Goal: Navigation & Orientation: Find specific page/section

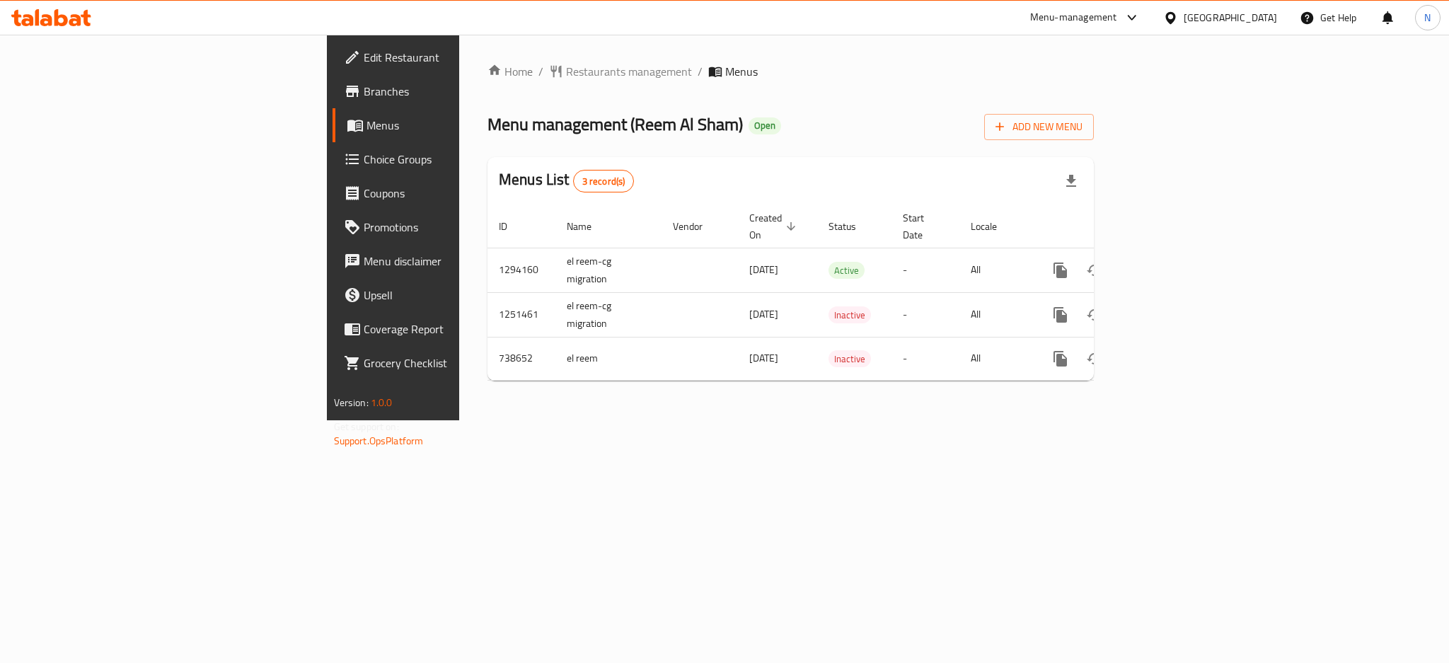
click at [1258, 12] on div "[GEOGRAPHIC_DATA]" at bounding box center [1229, 18] width 93 height 16
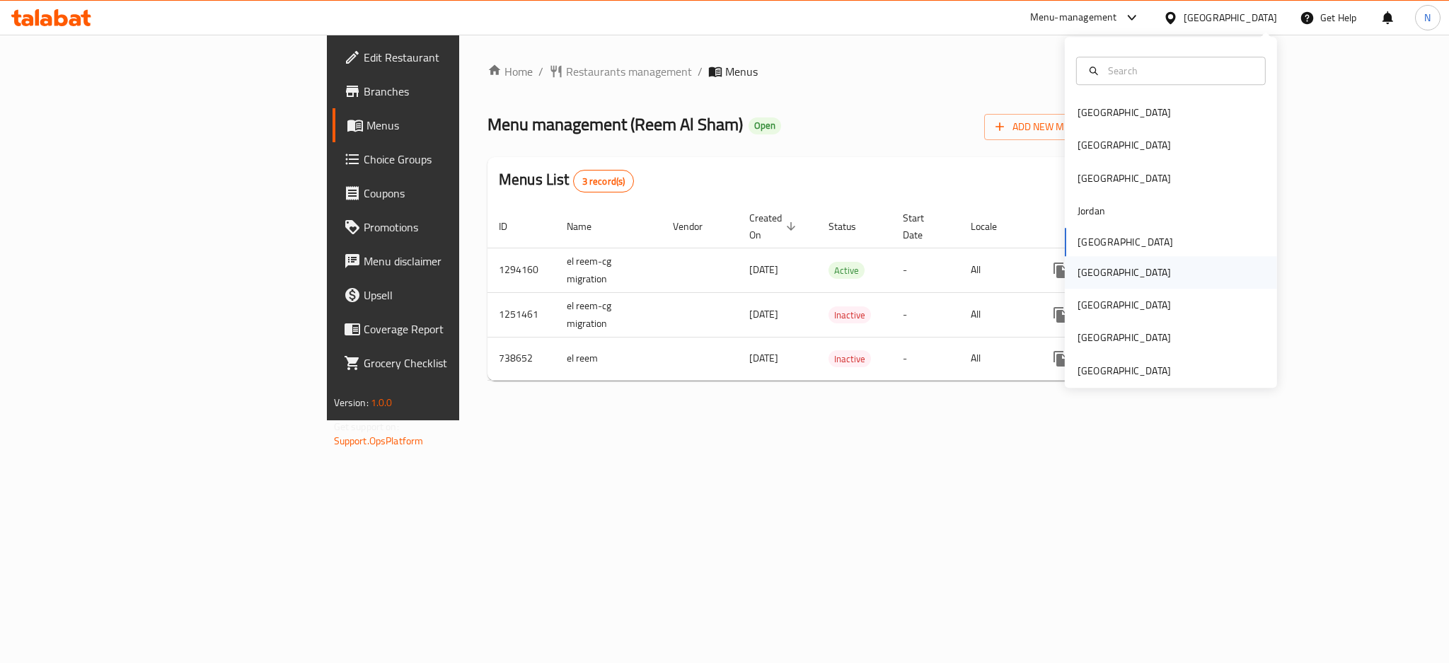
click at [1099, 269] on div "[GEOGRAPHIC_DATA]" at bounding box center [1170, 272] width 212 height 33
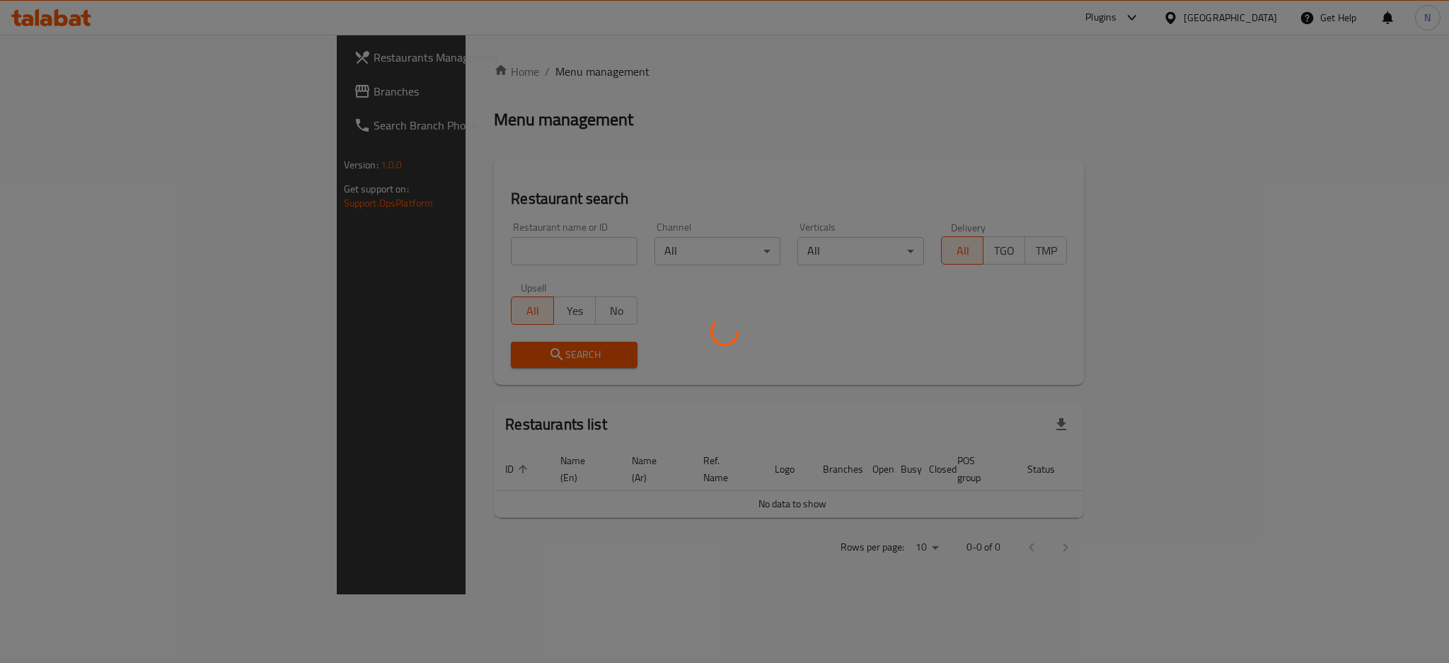
click at [97, 92] on div at bounding box center [724, 331] width 1449 height 663
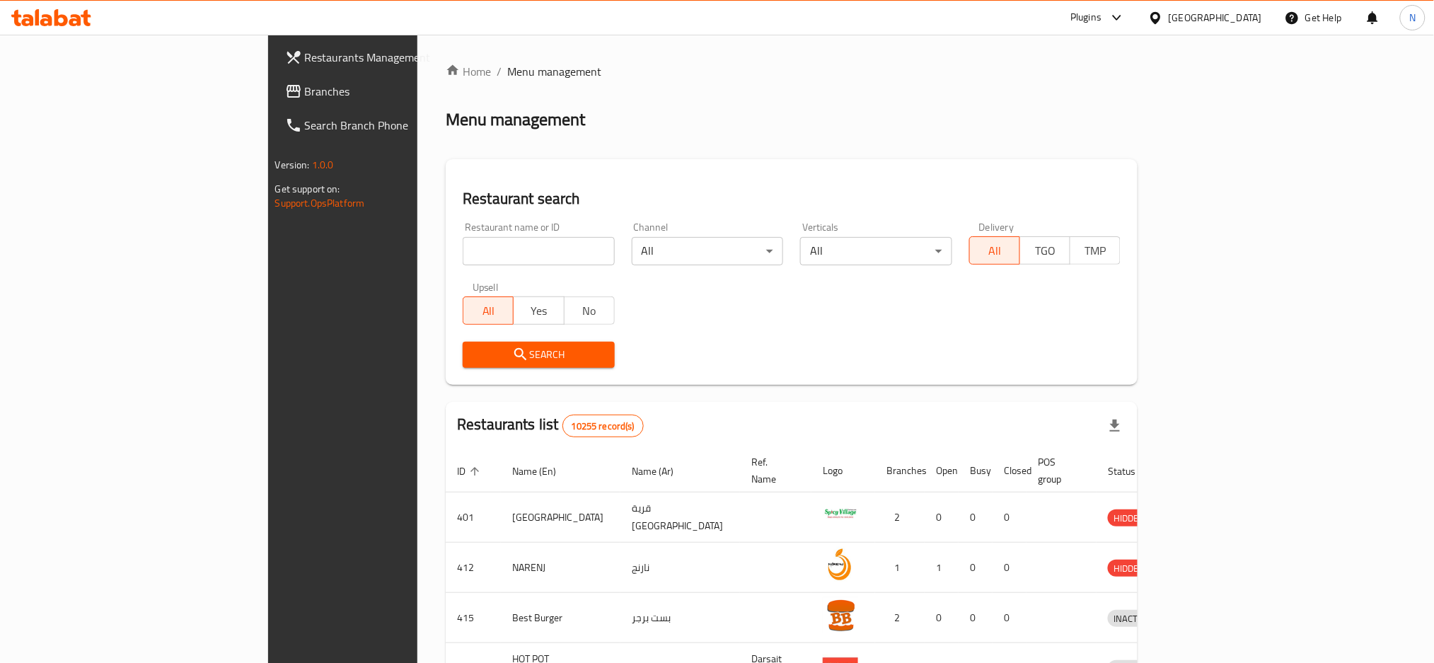
click at [305, 92] on span "Branches" at bounding box center [401, 91] width 192 height 17
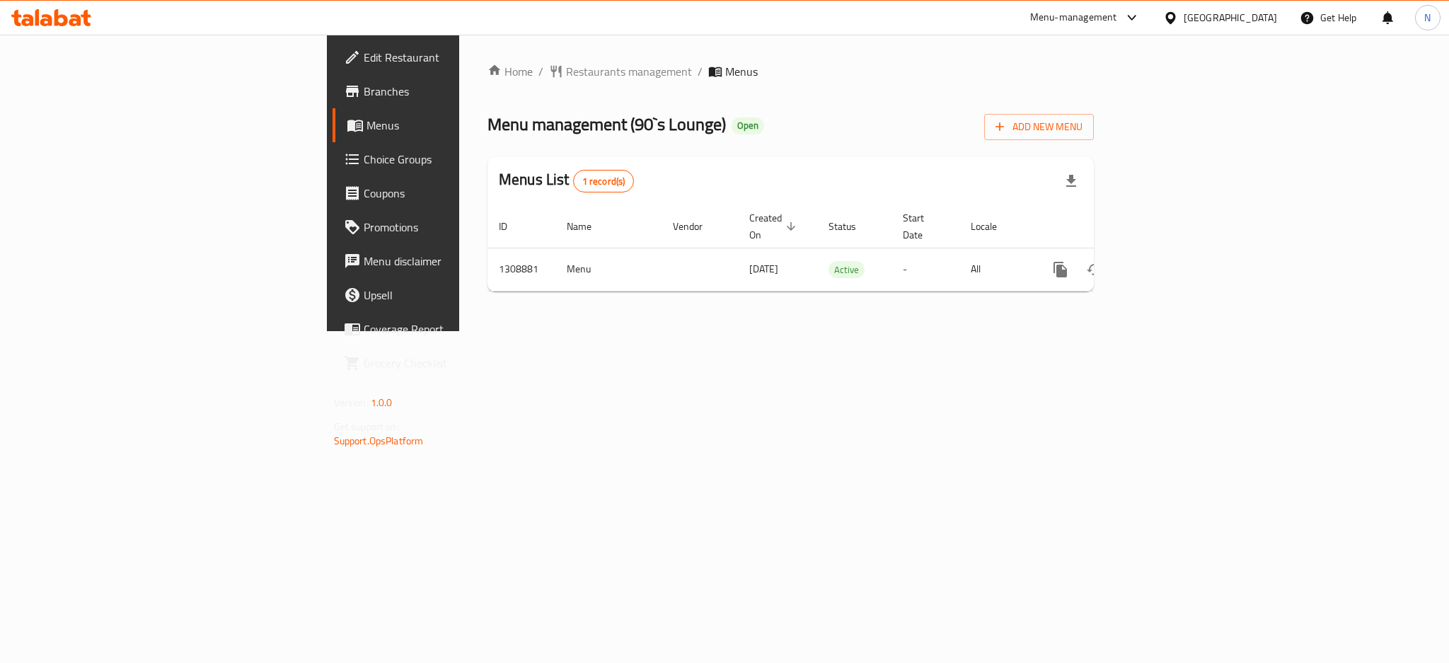
click at [1175, 17] on icon at bounding box center [1170, 17] width 10 height 12
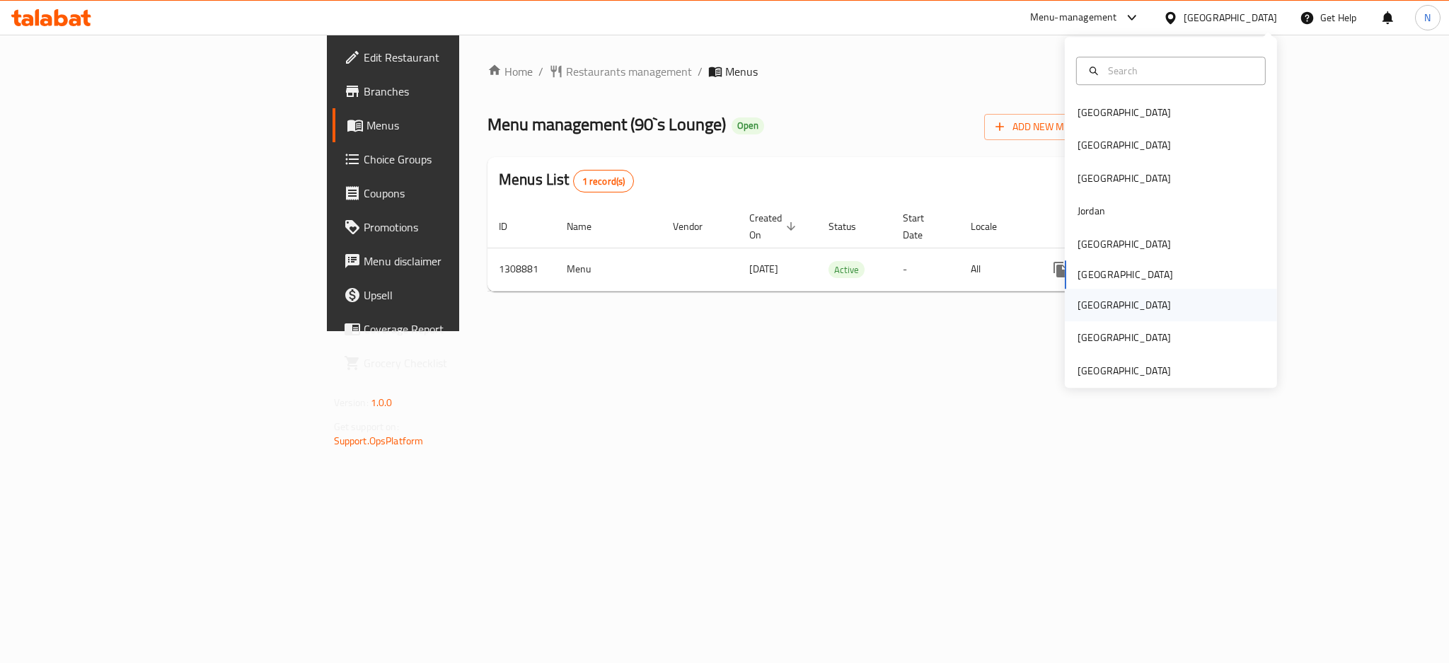
click at [1077, 313] on div "[GEOGRAPHIC_DATA]" at bounding box center [1123, 305] width 93 height 16
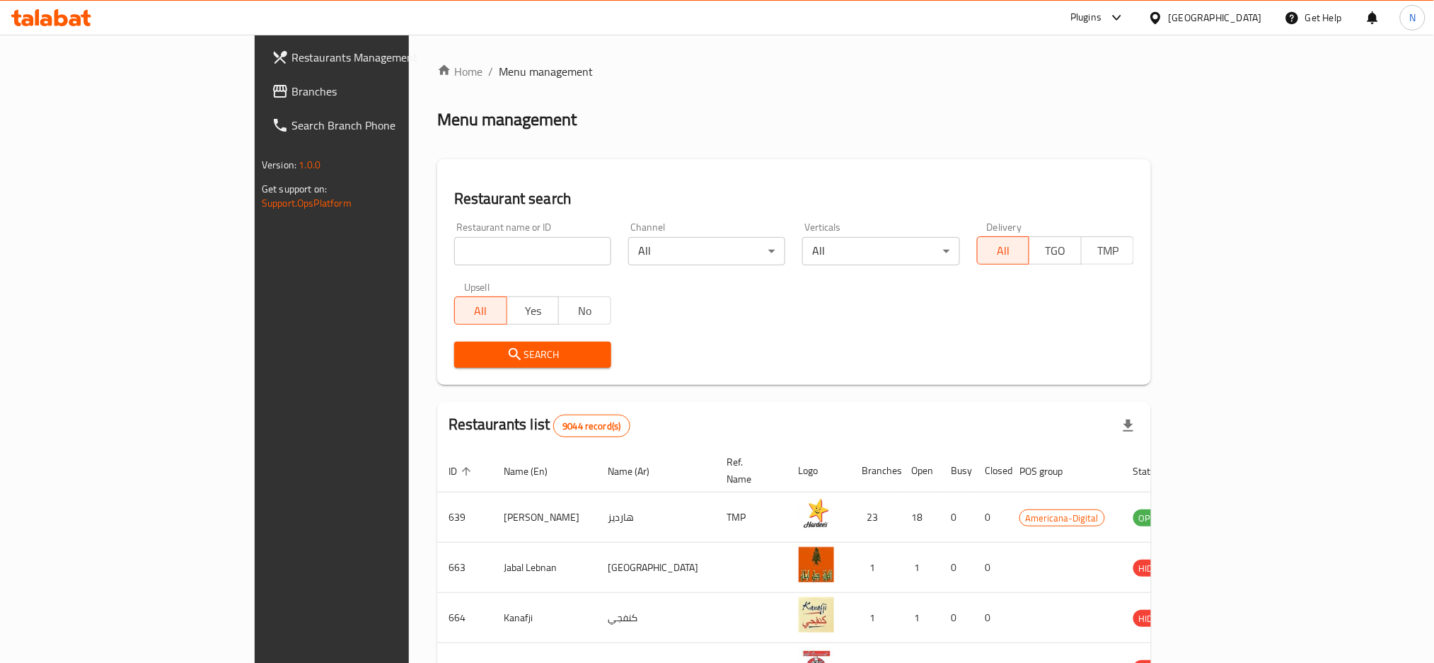
click at [291, 91] on span "Branches" at bounding box center [387, 91] width 192 height 17
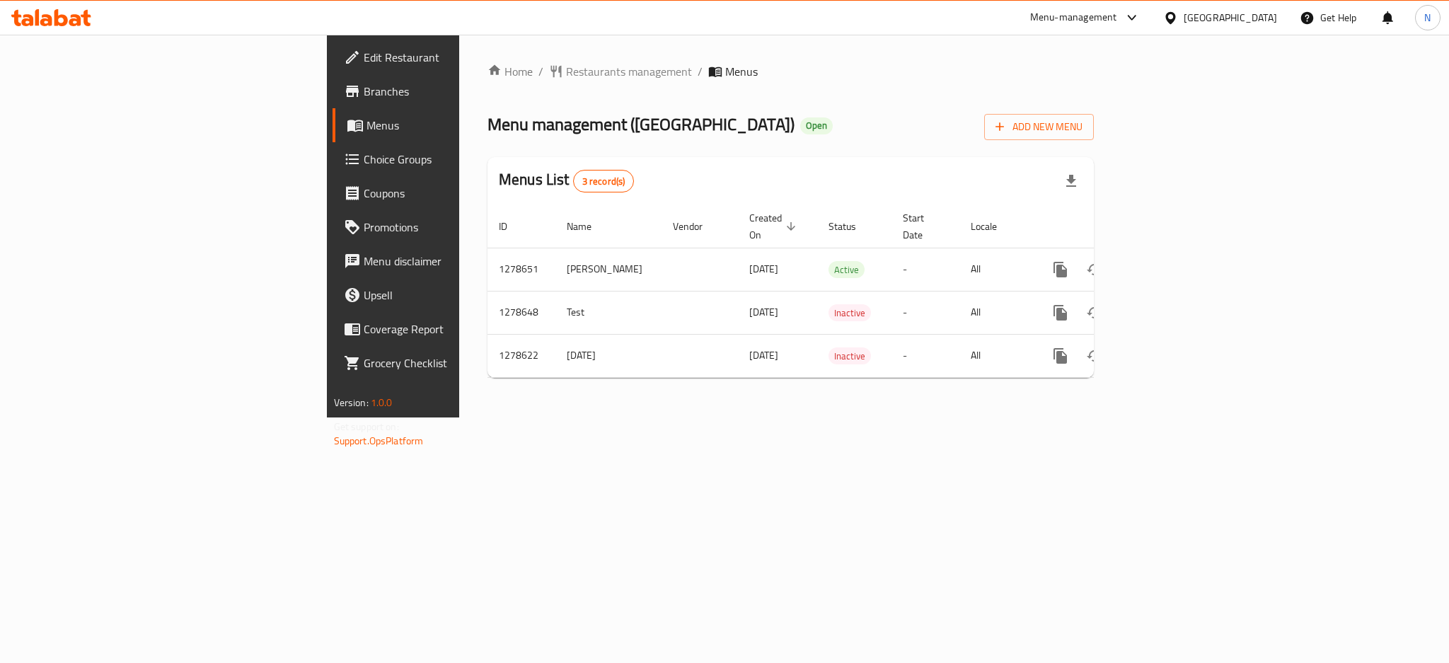
click at [1263, 15] on div "[GEOGRAPHIC_DATA]" at bounding box center [1229, 18] width 93 height 16
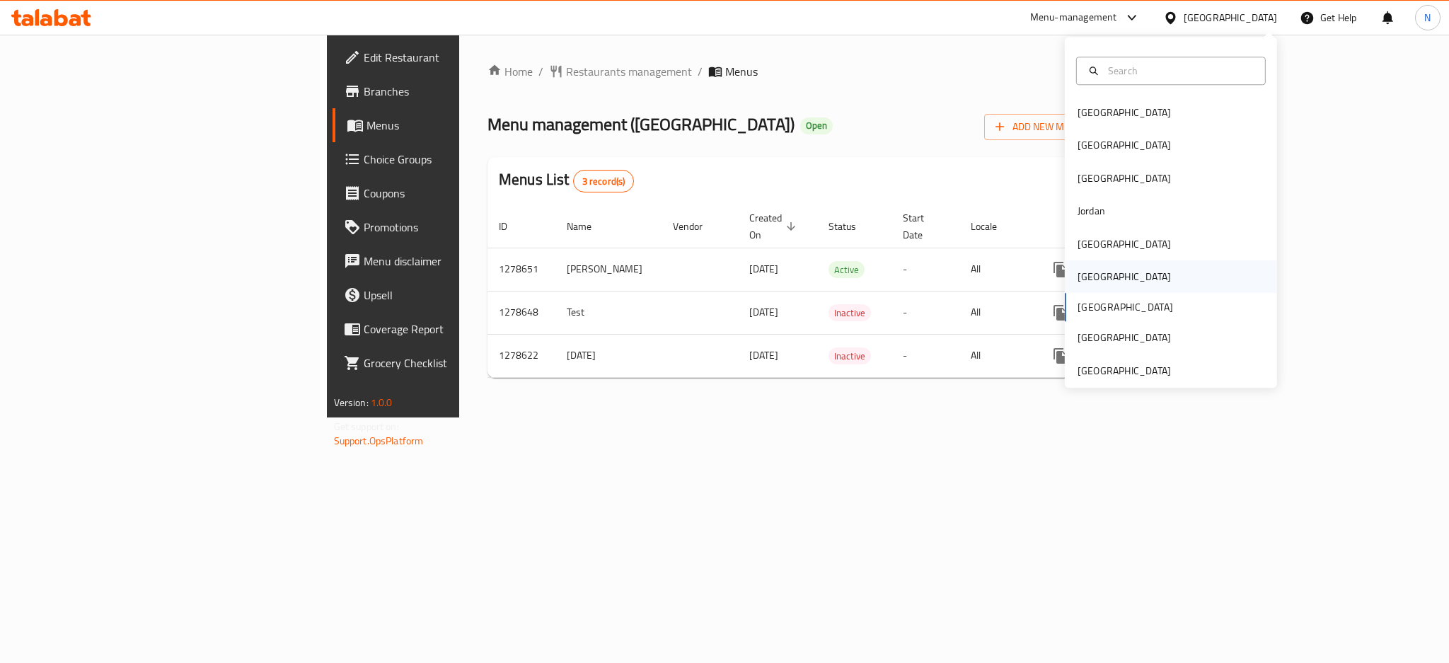
click at [1077, 274] on div "[GEOGRAPHIC_DATA]" at bounding box center [1123, 277] width 93 height 16
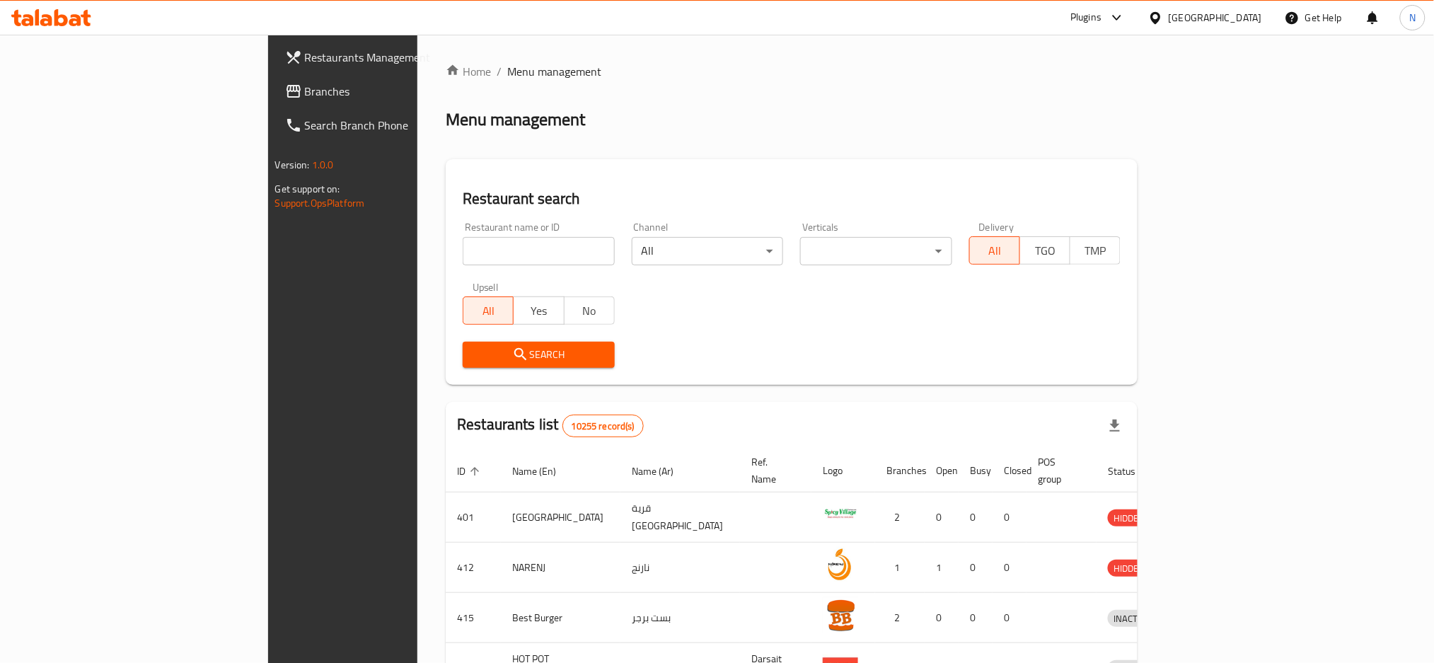
click at [305, 93] on span "Branches" at bounding box center [401, 91] width 192 height 17
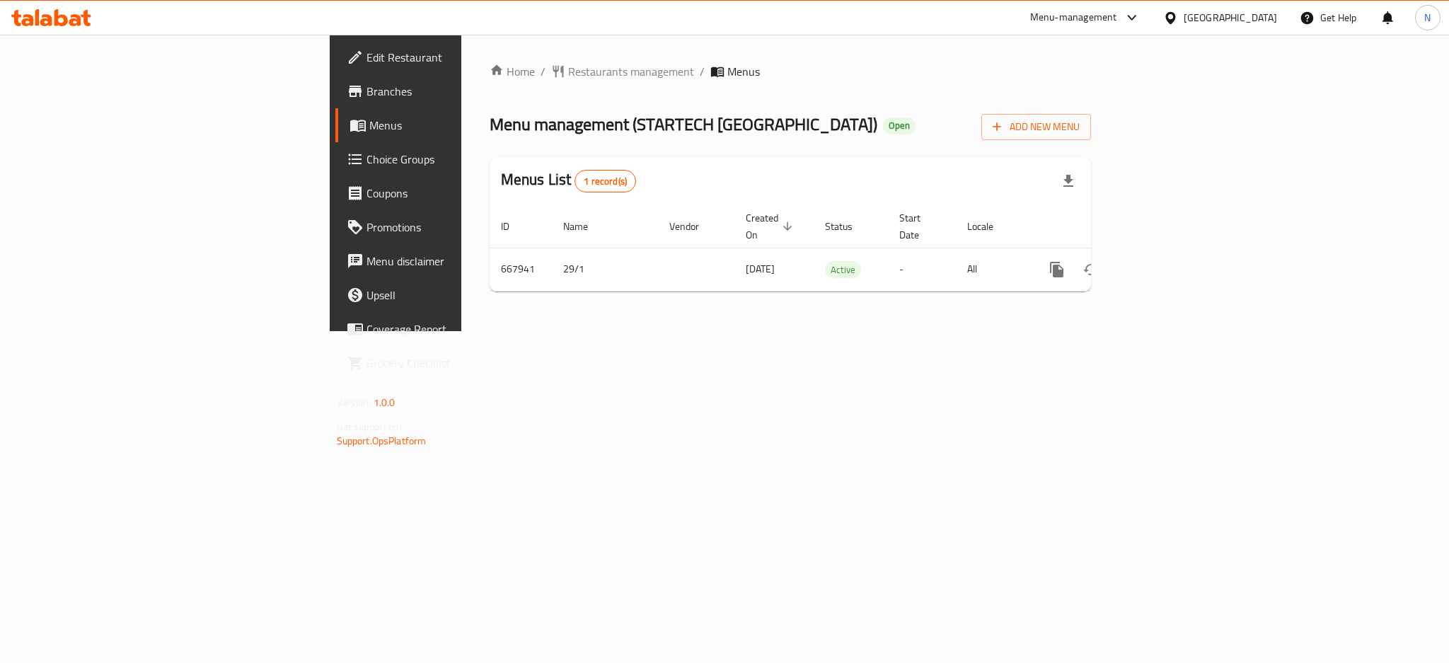
click at [366, 53] on span "Edit Restaurant" at bounding box center [463, 57] width 194 height 17
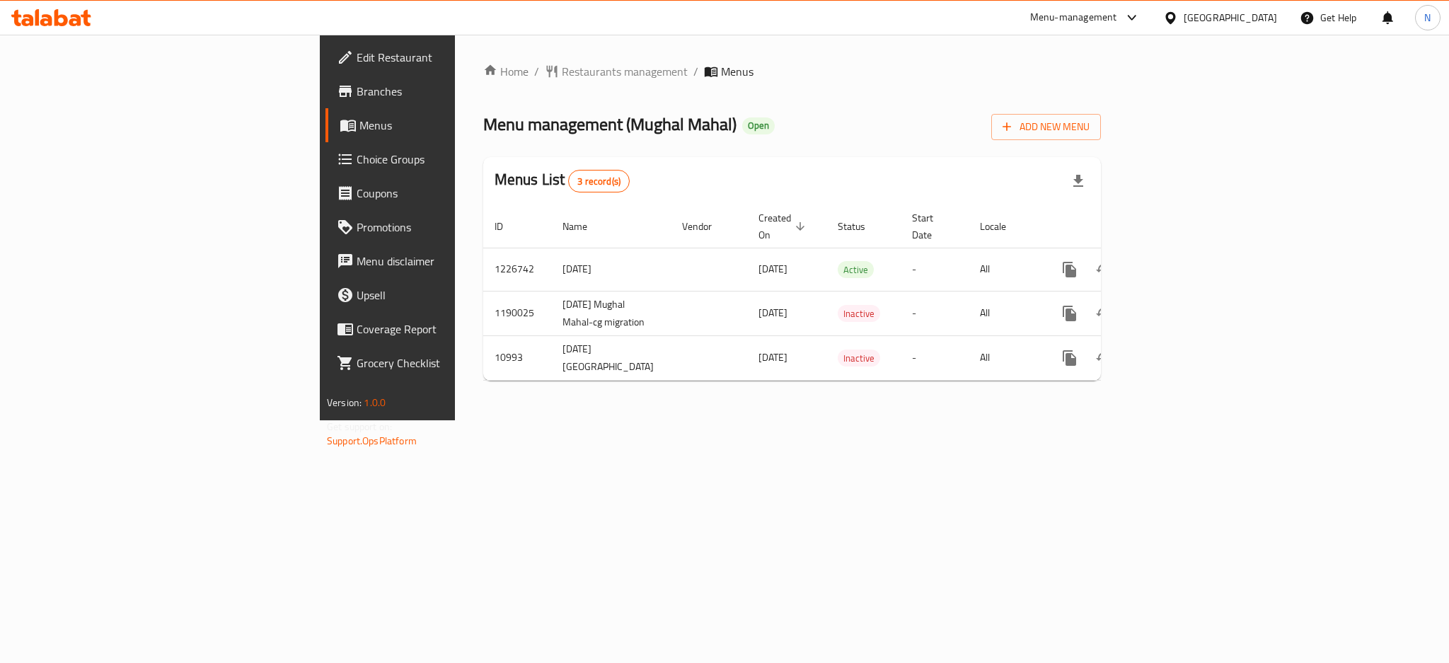
click at [1258, 19] on div "[GEOGRAPHIC_DATA]" at bounding box center [1229, 18] width 93 height 16
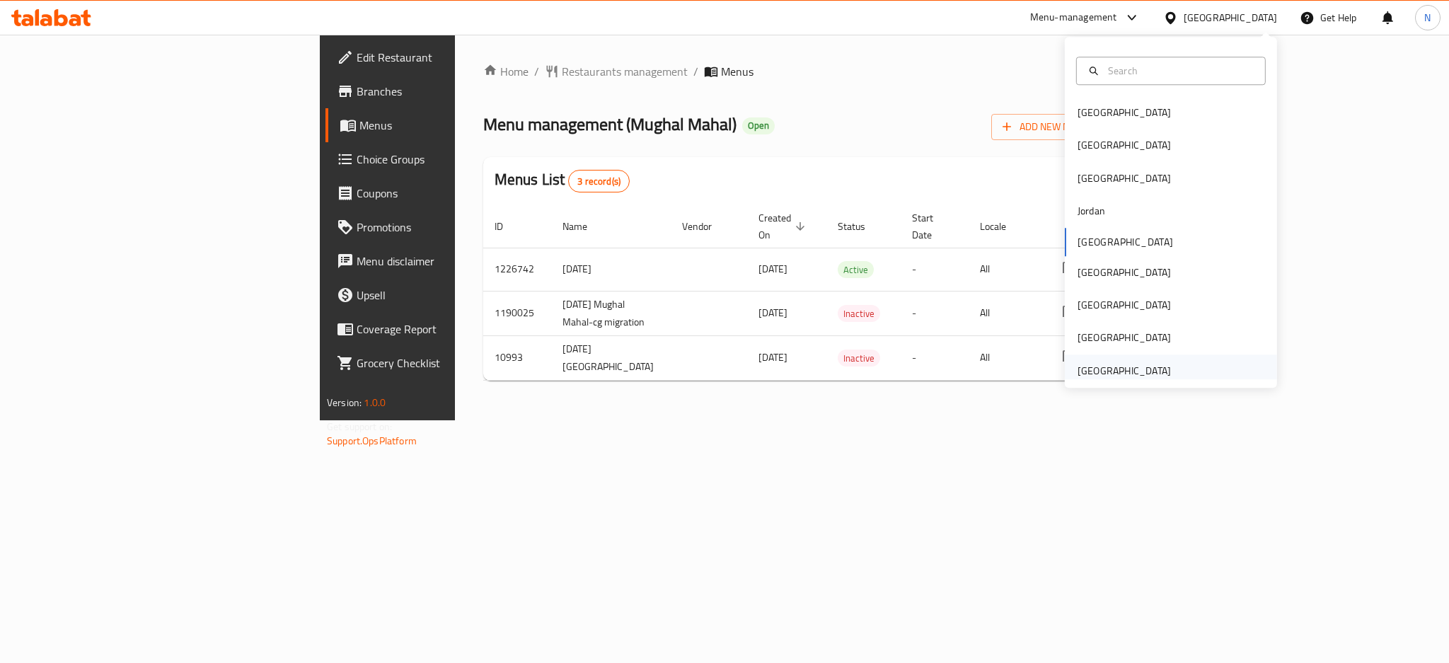
click at [1077, 363] on div "[GEOGRAPHIC_DATA]" at bounding box center [1123, 371] width 93 height 16
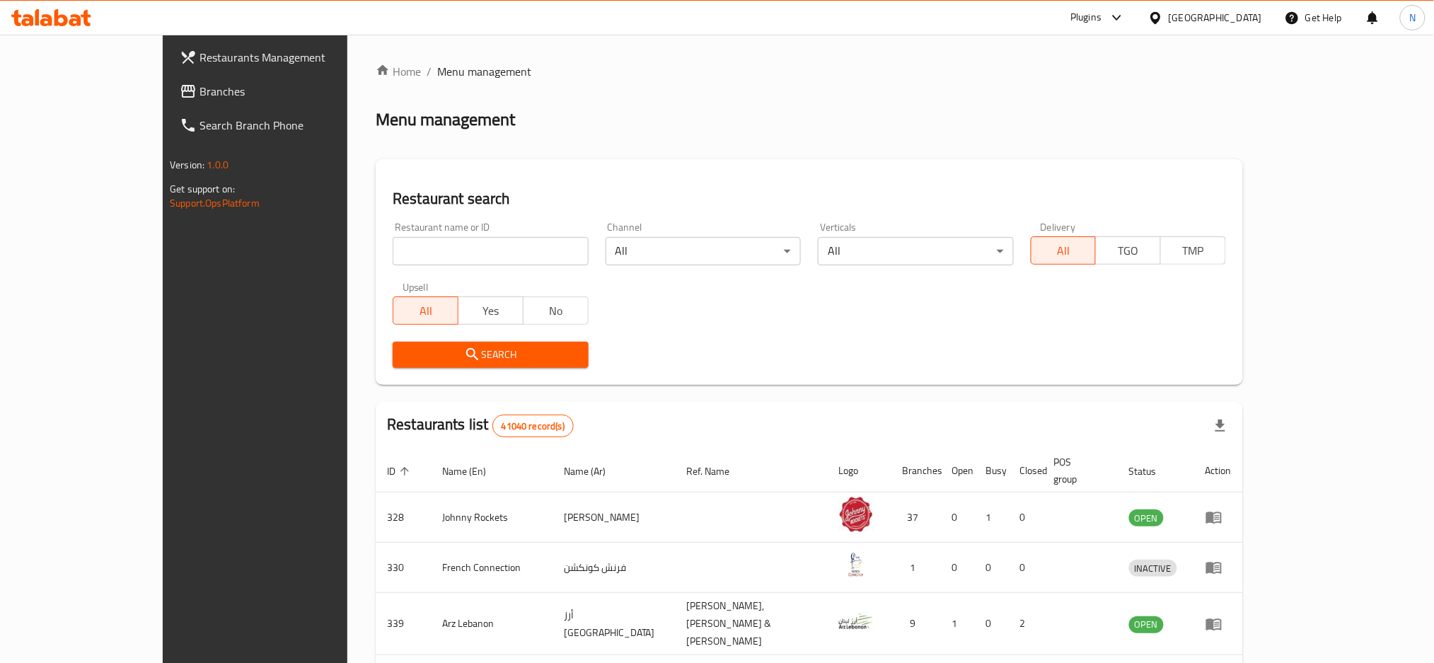
click at [199, 93] on span "Branches" at bounding box center [295, 91] width 192 height 17
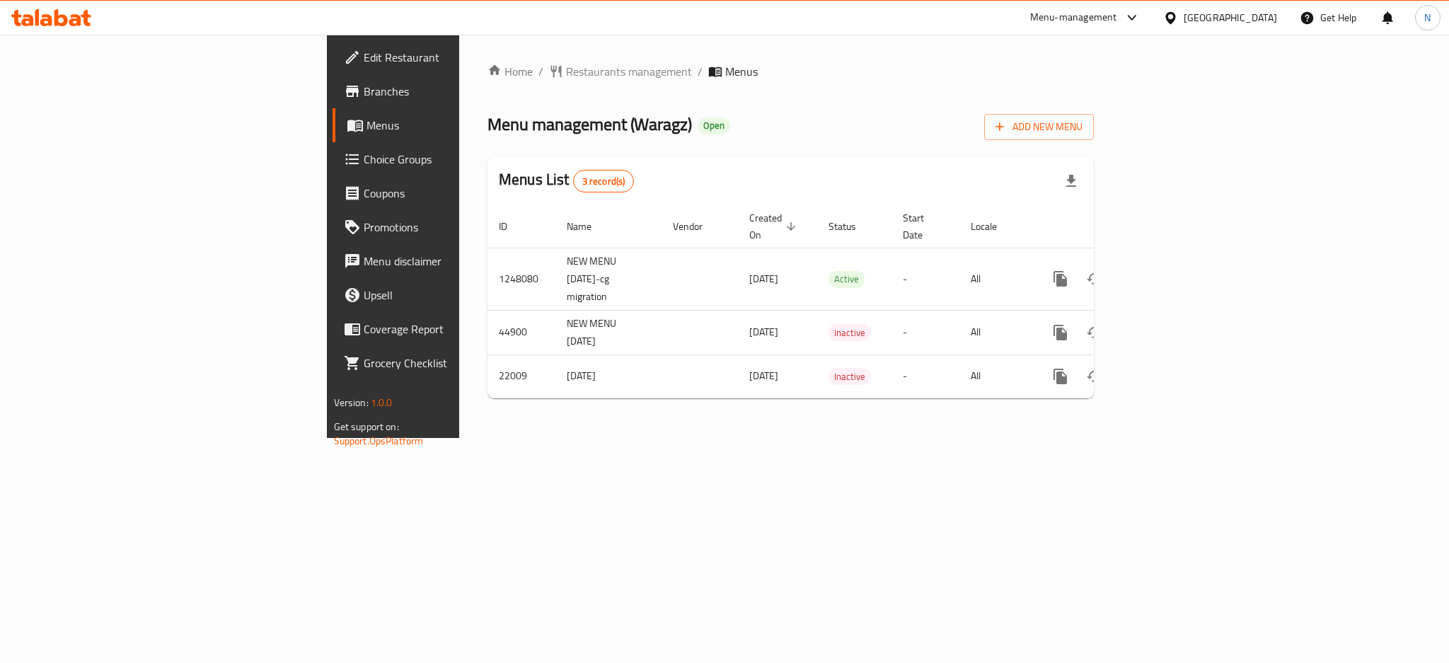
click at [1229, 17] on div "[GEOGRAPHIC_DATA]" at bounding box center [1229, 18] width 93 height 16
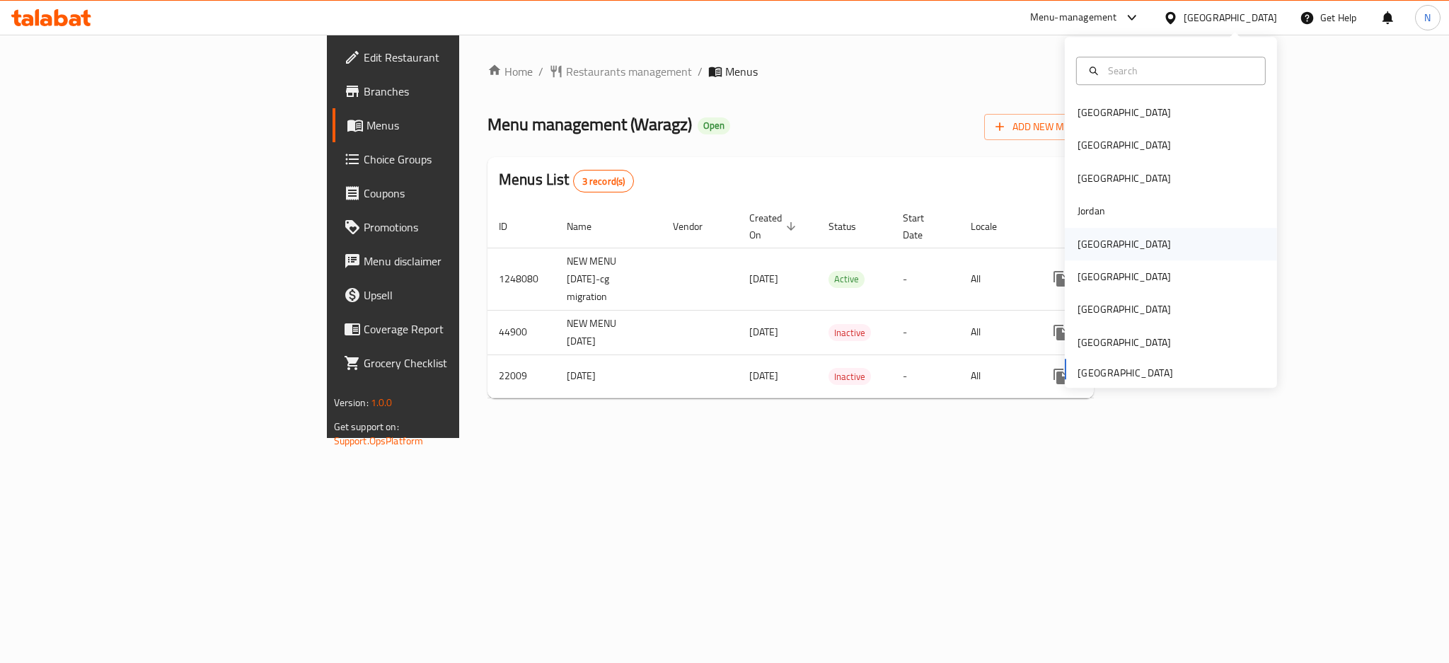
click at [1077, 236] on div "Kuwait" at bounding box center [1123, 244] width 93 height 16
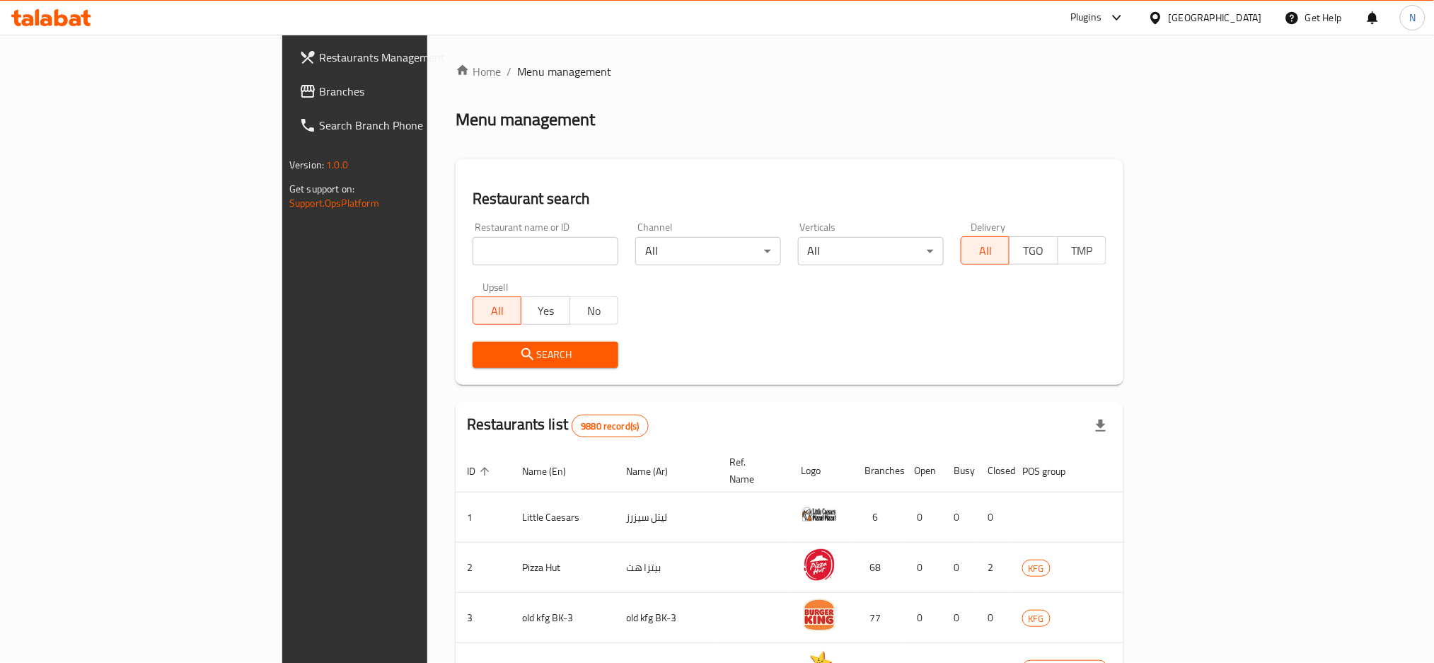
click at [319, 94] on span "Branches" at bounding box center [415, 91] width 192 height 17
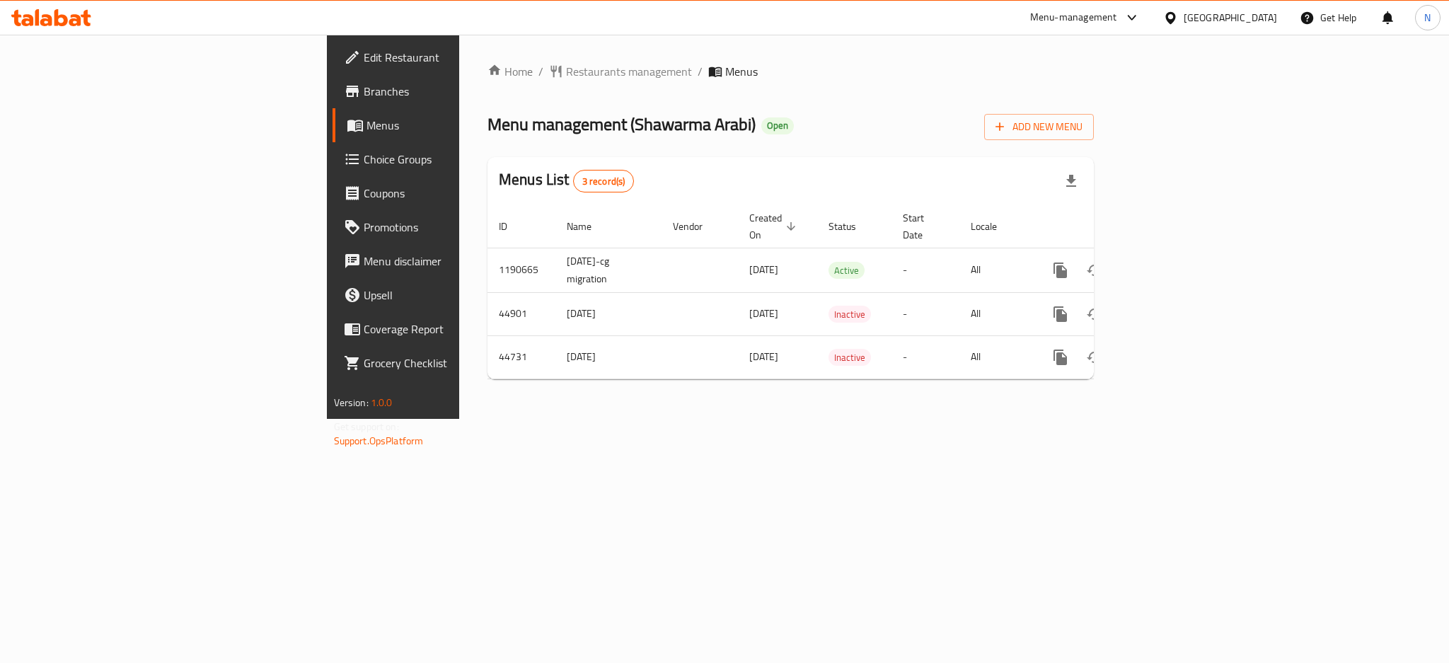
click at [1258, 24] on div "Kuwait" at bounding box center [1229, 18] width 93 height 16
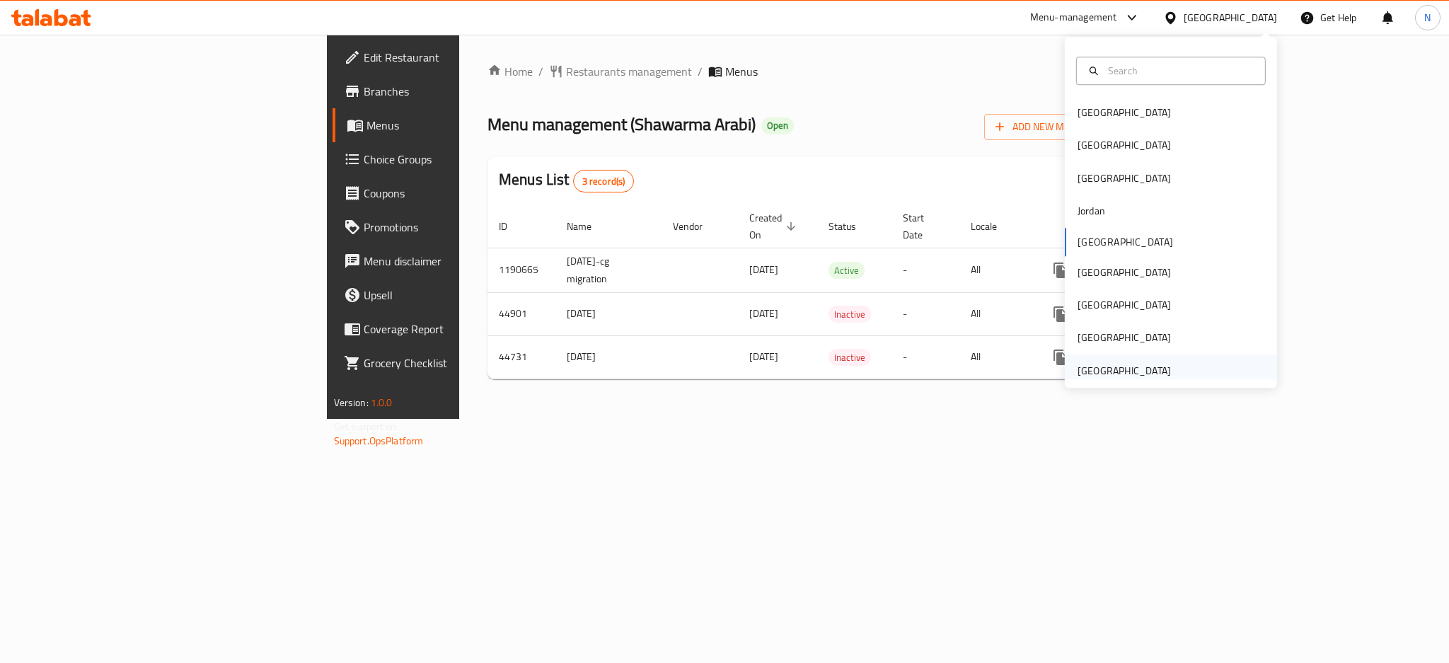
click at [1088, 364] on div "[GEOGRAPHIC_DATA]" at bounding box center [1123, 371] width 93 height 16
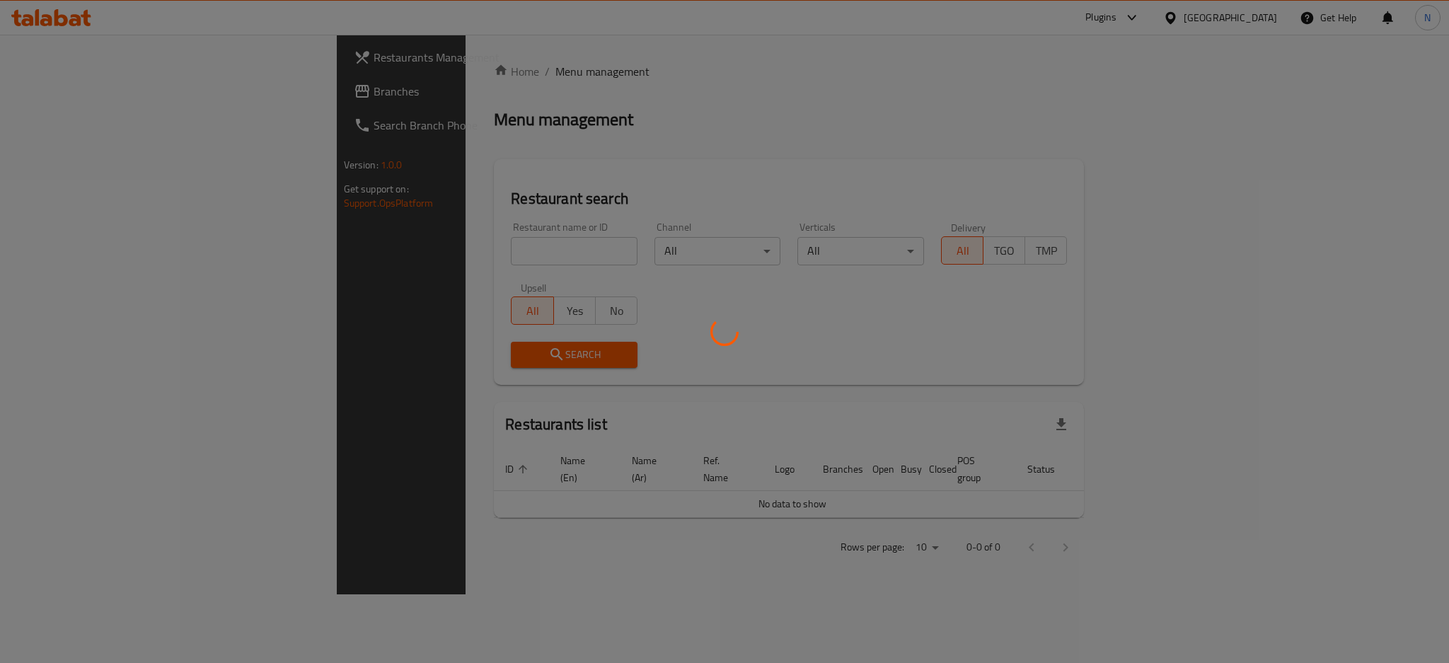
click at [94, 96] on div at bounding box center [724, 331] width 1449 height 663
click at [94, 97] on div at bounding box center [724, 331] width 1449 height 663
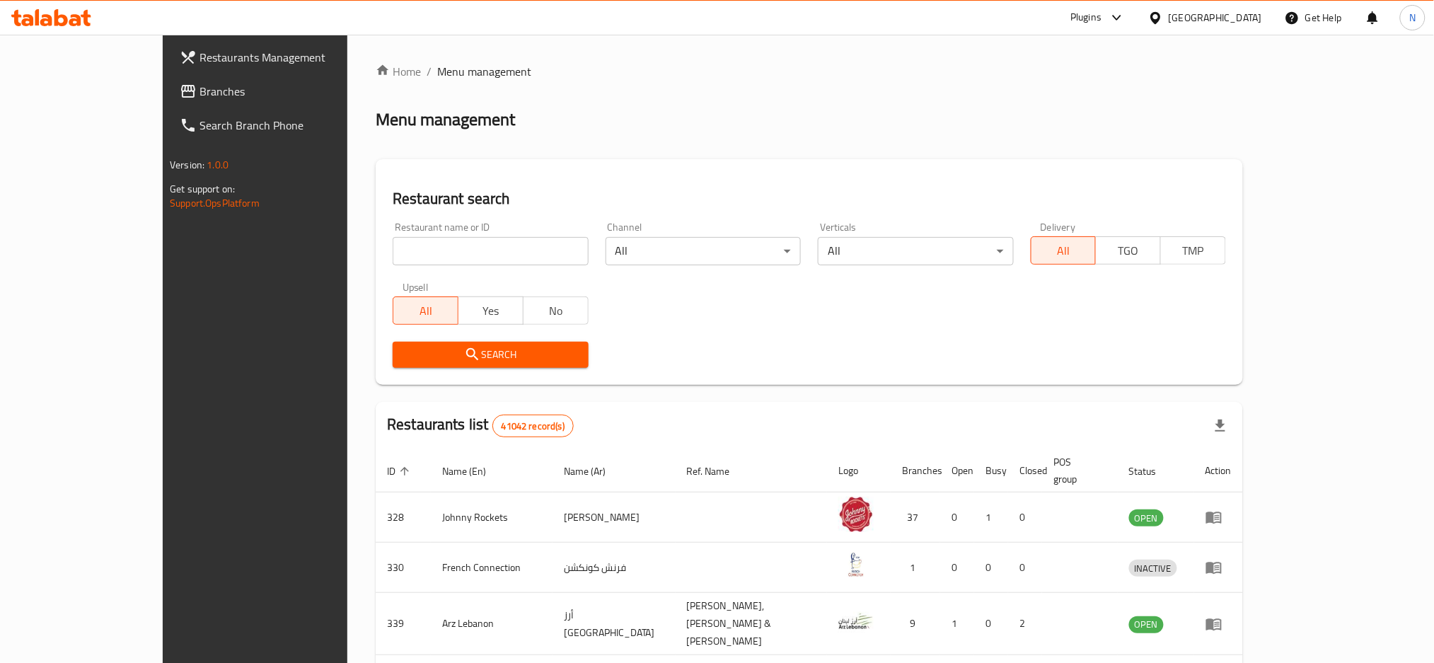
click at [199, 98] on span "Branches" at bounding box center [295, 91] width 192 height 17
